Goal: Information Seeking & Learning: Stay updated

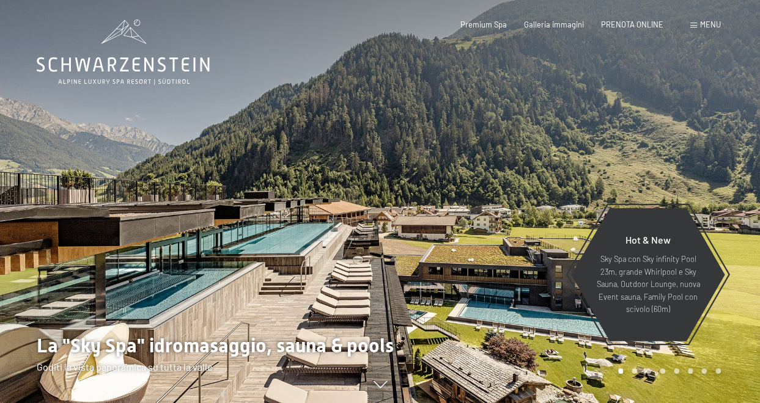
click at [709, 27] on span "Menu" at bounding box center [710, 25] width 21 height 10
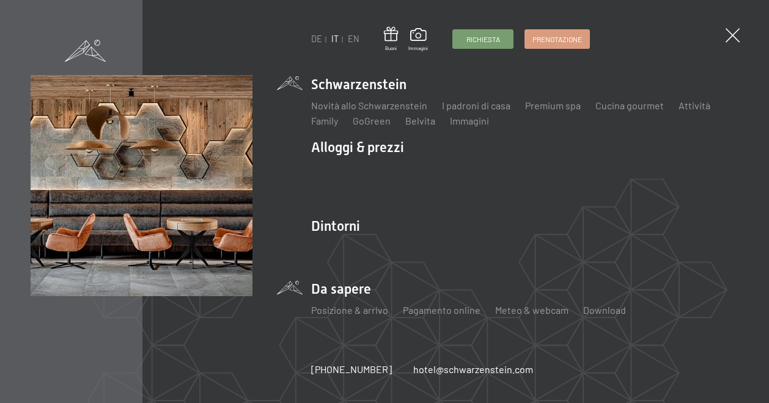
click at [323, 287] on li "Da sapere Posizione & arrivo Pagamento online Meteo & webcam Download" at bounding box center [524, 304] width 427 height 48
click at [515, 309] on link "Meteo & webcam" at bounding box center [531, 310] width 73 height 12
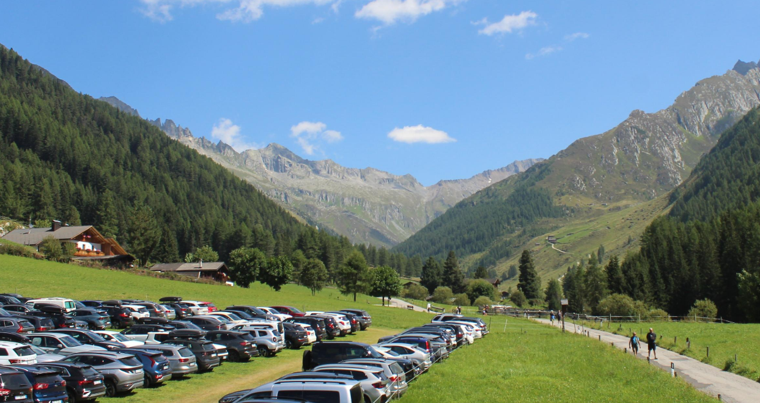
scroll to position [2017, 0]
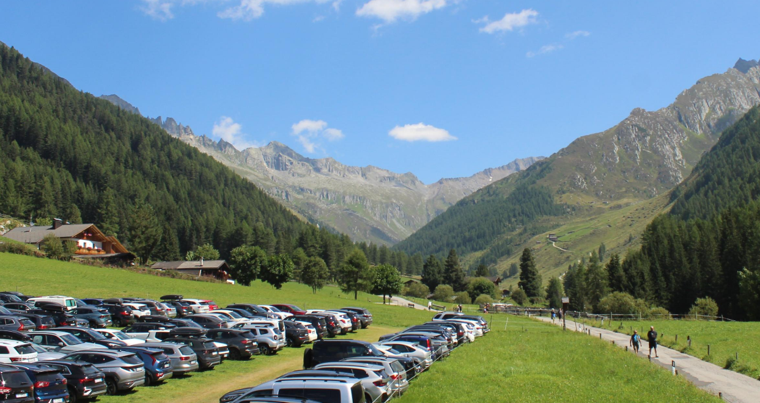
click at [381, 317] on img at bounding box center [380, 287] width 489 height 275
